Goal: Transaction & Acquisition: Download file/media

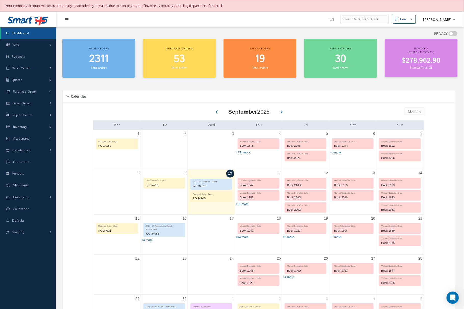
click at [423, 48] on span "Invoiced" at bounding box center [421, 49] width 14 height 4
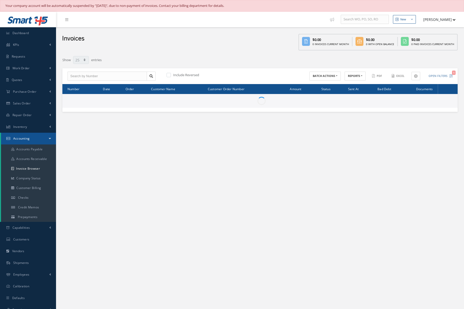
select select "25"
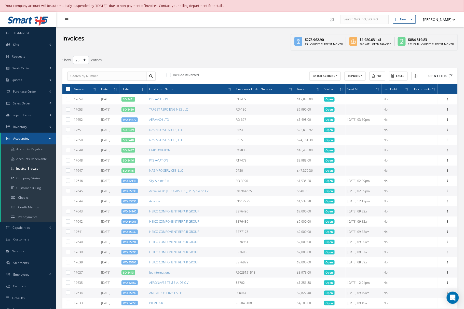
click at [444, 75] on button "Open Filters" at bounding box center [438, 76] width 29 height 8
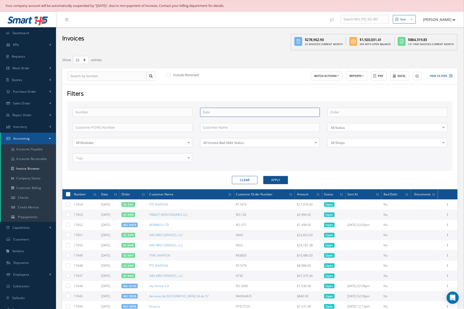
click at [236, 113] on input at bounding box center [260, 112] width 120 height 9
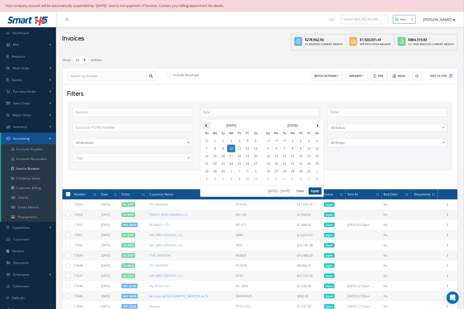
click at [207, 126] on span at bounding box center [206, 125] width 3 height 3
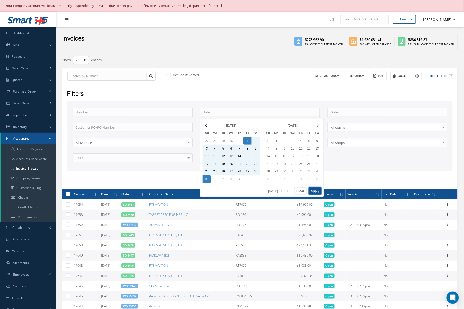
click at [319, 194] on button "Apply" at bounding box center [315, 190] width 13 height 7
type input "08/01/2025 - 08/31/2025"
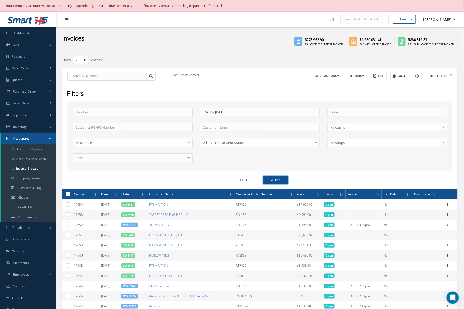
click at [280, 183] on button "Apply" at bounding box center [275, 180] width 25 height 8
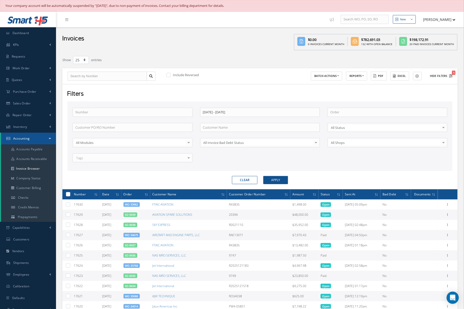
click at [441, 78] on button "Hide Filters 1" at bounding box center [438, 76] width 27 height 8
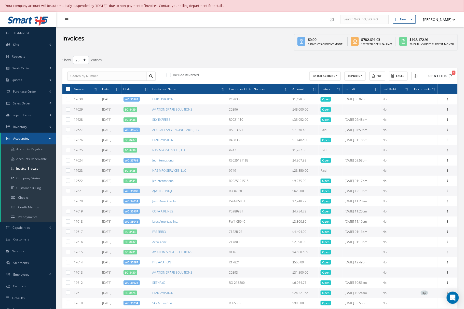
click at [438, 78] on button "Open Filters 1" at bounding box center [438, 76] width 29 height 8
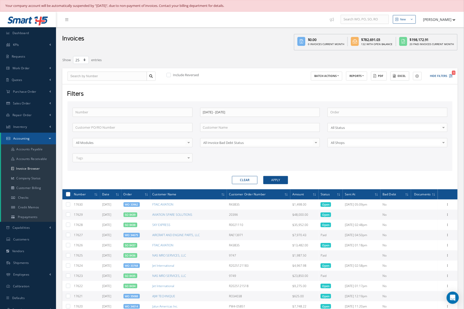
click at [398, 78] on button "Excel" at bounding box center [399, 76] width 19 height 9
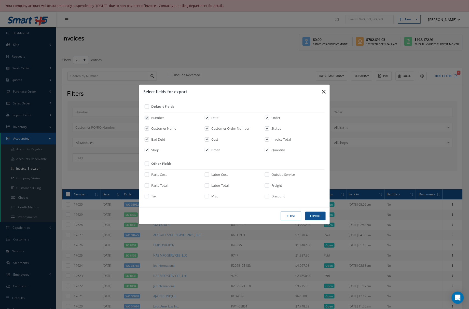
click at [324, 90] on icon "button" at bounding box center [324, 92] width 4 height 6
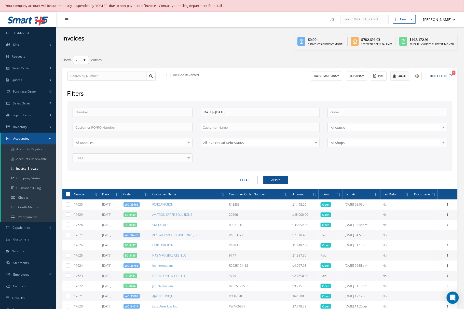
click at [393, 77] on icon at bounding box center [394, 76] width 3 height 4
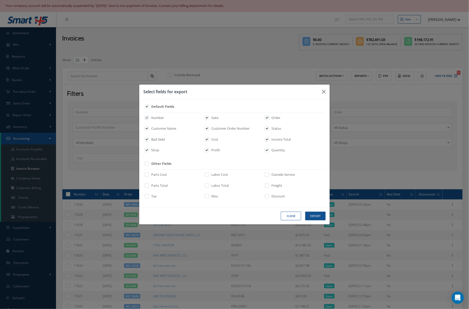
click at [149, 150] on label at bounding box center [149, 151] width 1 height 7
click at [149, 150] on input "checkbox" at bounding box center [146, 152] width 3 height 6
checkbox input "false"
click at [158, 139] on label "Bad Debt" at bounding box center [157, 139] width 15 height 5
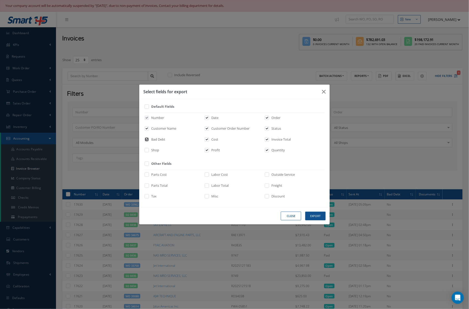
click at [149, 139] on input "checkbox" at bounding box center [146, 141] width 3 height 6
checkbox input "false"
click at [278, 128] on label "Status" at bounding box center [275, 128] width 11 height 5
click at [269, 128] on input "checkbox" at bounding box center [267, 130] width 3 height 6
checkbox input "false"
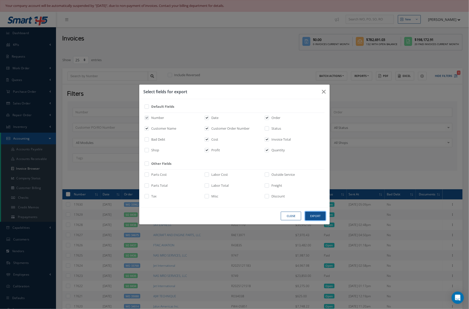
click at [314, 215] on button "Export" at bounding box center [315, 216] width 20 height 9
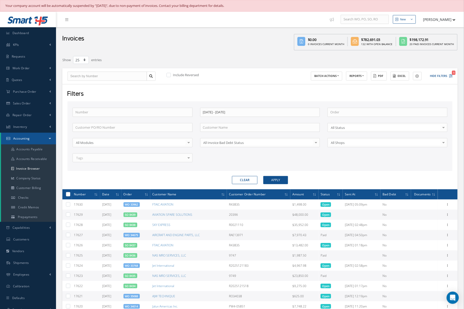
click at [445, 18] on button "[PERSON_NAME]" at bounding box center [436, 20] width 37 height 10
drag, startPoint x: 437, startPoint y: 69, endPoint x: 430, endPoint y: 72, distance: 7.2
click at [437, 69] on link "Logout" at bounding box center [435, 72] width 41 height 9
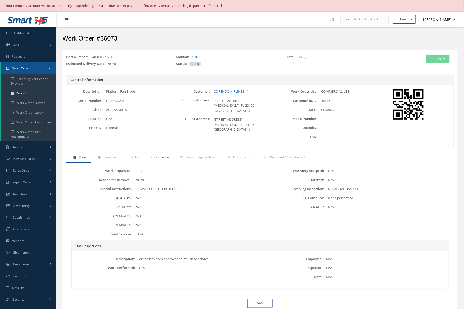
click at [164, 159] on span "Quotation" at bounding box center [161, 157] width 15 height 4
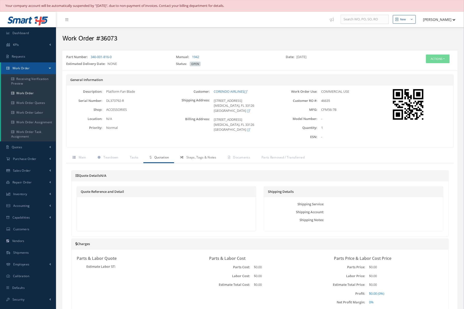
click at [208, 159] on span "Steps, Tags & Notes" at bounding box center [201, 157] width 30 height 4
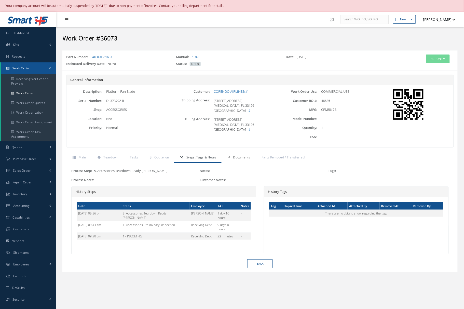
click at [238, 161] on link "Documents" at bounding box center [238, 157] width 34 height 11
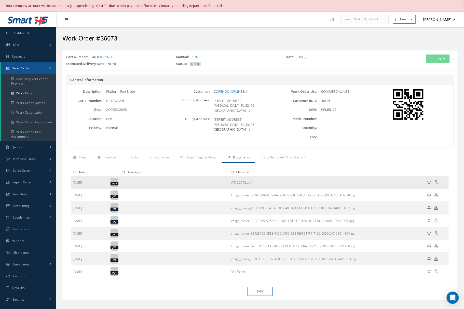
click at [428, 184] on icon at bounding box center [429, 182] width 4 height 4
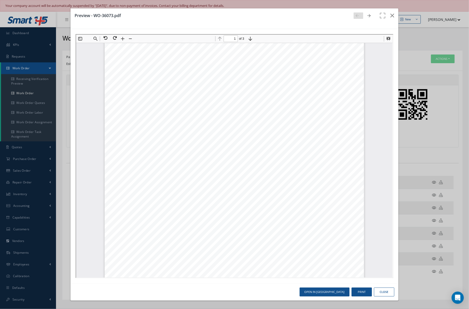
scroll to position [91, 0]
type input "2"
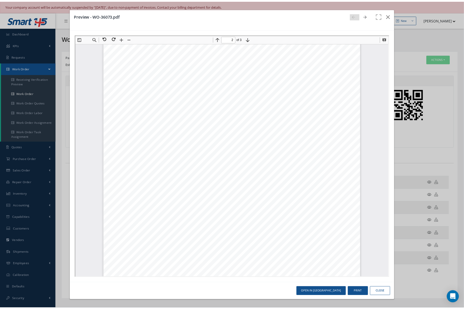
scroll to position [407, 0]
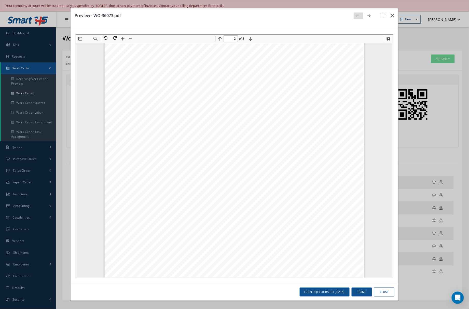
click at [394, 13] on icon "button" at bounding box center [392, 15] width 4 height 6
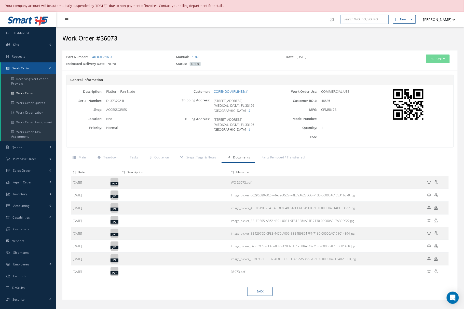
click at [348, 19] on input "text" at bounding box center [365, 19] width 48 height 9
paste input "34734"
type input "34734"
click at [362, 37] on div "34734" at bounding box center [364, 37] width 43 height 5
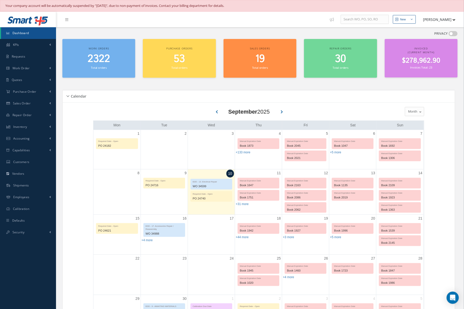
click at [423, 46] on div "Invoiced (Current Month) $278,962.90 Invoices Total: 23" at bounding box center [421, 58] width 73 height 39
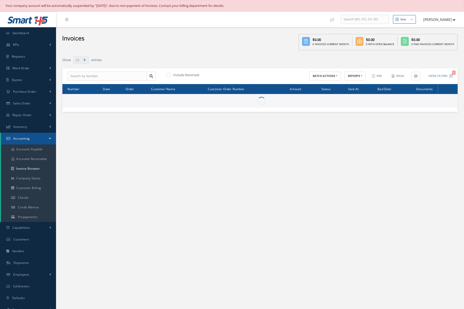
select select "25"
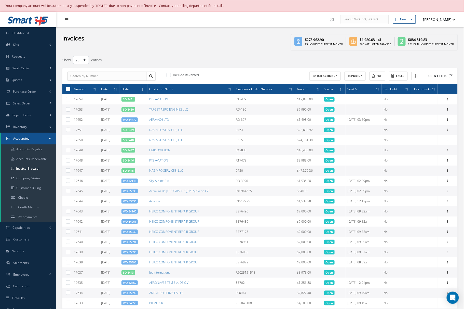
click at [438, 78] on button "Open Filters" at bounding box center [438, 76] width 29 height 8
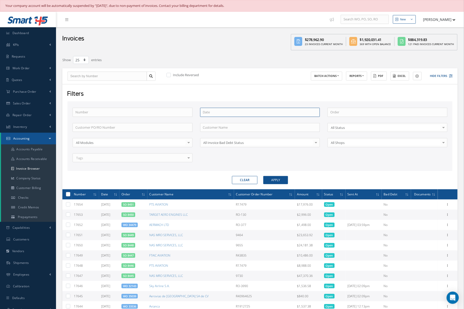
click at [238, 111] on input at bounding box center [260, 112] width 120 height 9
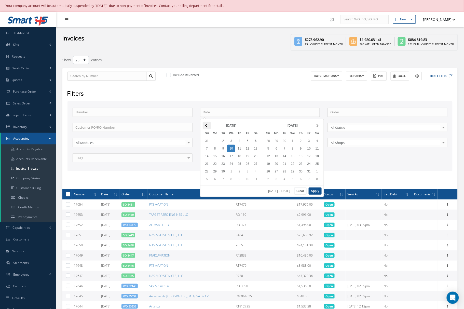
click at [206, 124] on th at bounding box center [207, 126] width 8 height 8
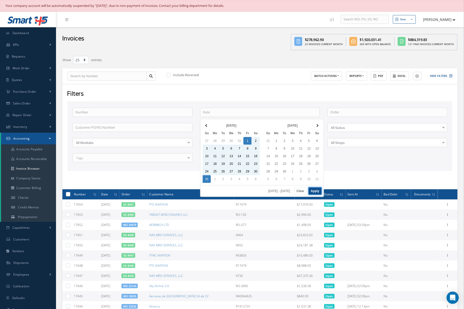
click at [310, 194] on button "Apply" at bounding box center [315, 190] width 13 height 7
type input "08/01/2025 - 08/31/2025"
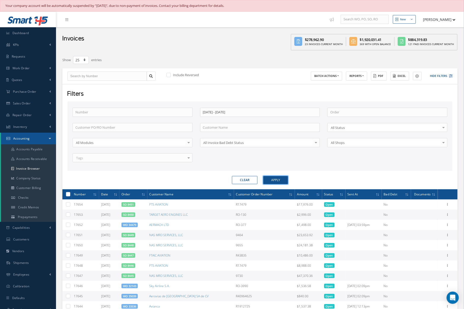
click at [284, 176] on button "Apply" at bounding box center [275, 180] width 25 height 8
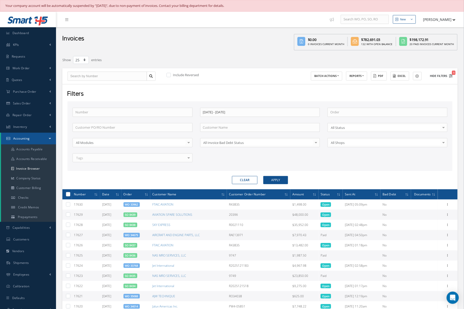
click at [436, 78] on button "Hide Filters 1" at bounding box center [438, 76] width 27 height 8
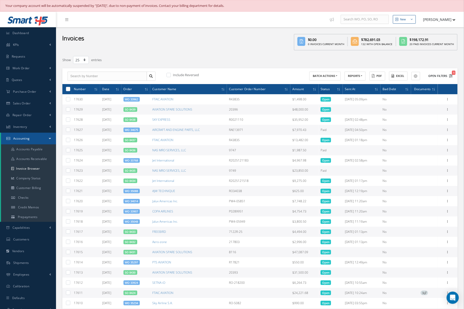
click at [436, 78] on button "Open Filters 1" at bounding box center [438, 76] width 29 height 8
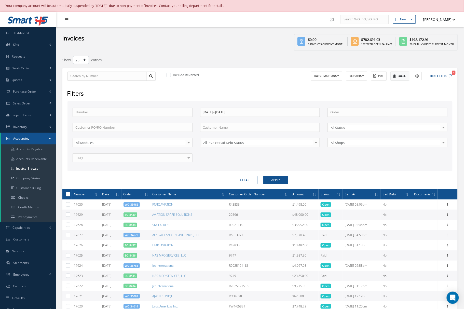
click at [401, 79] on button "Excel" at bounding box center [399, 76] width 19 height 9
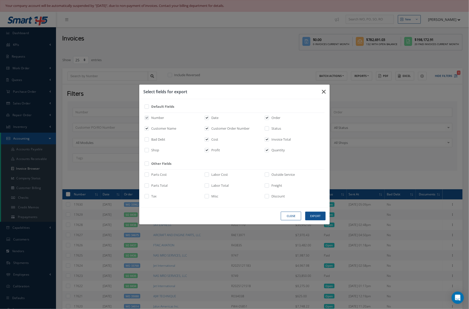
click at [324, 91] on icon "button" at bounding box center [324, 92] width 4 height 6
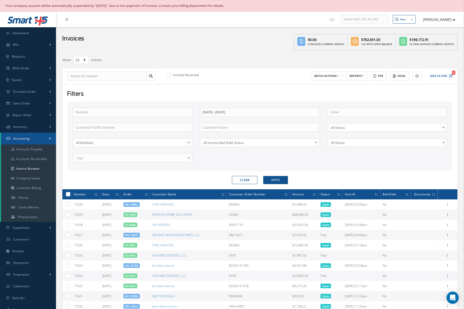
click at [329, 100] on div "Filters Number 08/01/2025 - 08/31/2025 Order Customer PO/RO Number Customer Nam…" at bounding box center [259, 136] width 395 height 105
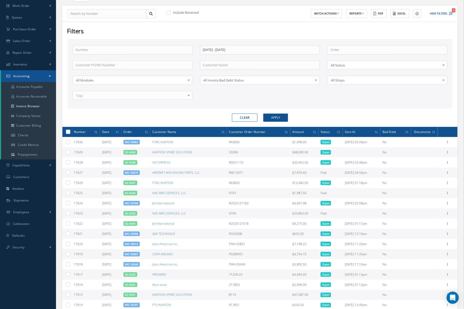
scroll to position [47, 0]
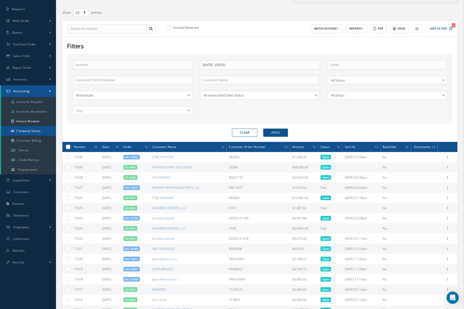
click at [44, 133] on link "Company Status" at bounding box center [28, 131] width 55 height 10
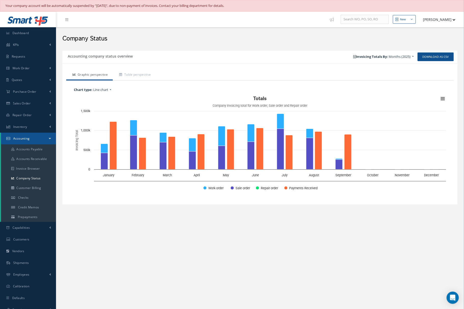
click at [397, 54] on span "Months (2025)" at bounding box center [400, 56] width 22 height 5
click at [316, 51] on div "Accounting company status overview Download as CSV Invoicing Totals By: Months …" at bounding box center [259, 56] width 395 height 13
click at [49, 227] on link "Capabilities" at bounding box center [28, 228] width 56 height 12
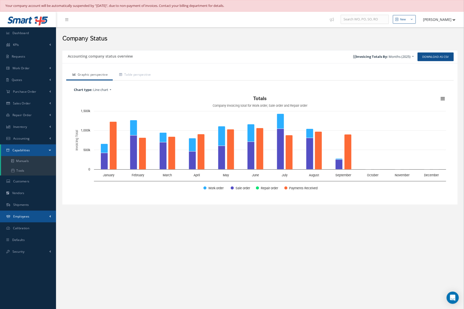
click at [43, 217] on link "Employees" at bounding box center [28, 217] width 56 height 12
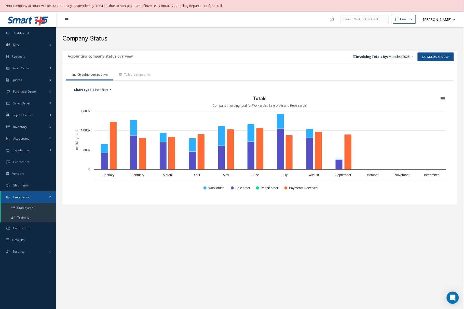
click at [442, 20] on button "[PERSON_NAME]" at bounding box center [436, 20] width 37 height 10
click at [432, 69] on link "Logout" at bounding box center [435, 72] width 41 height 9
